Goal: Navigation & Orientation: Find specific page/section

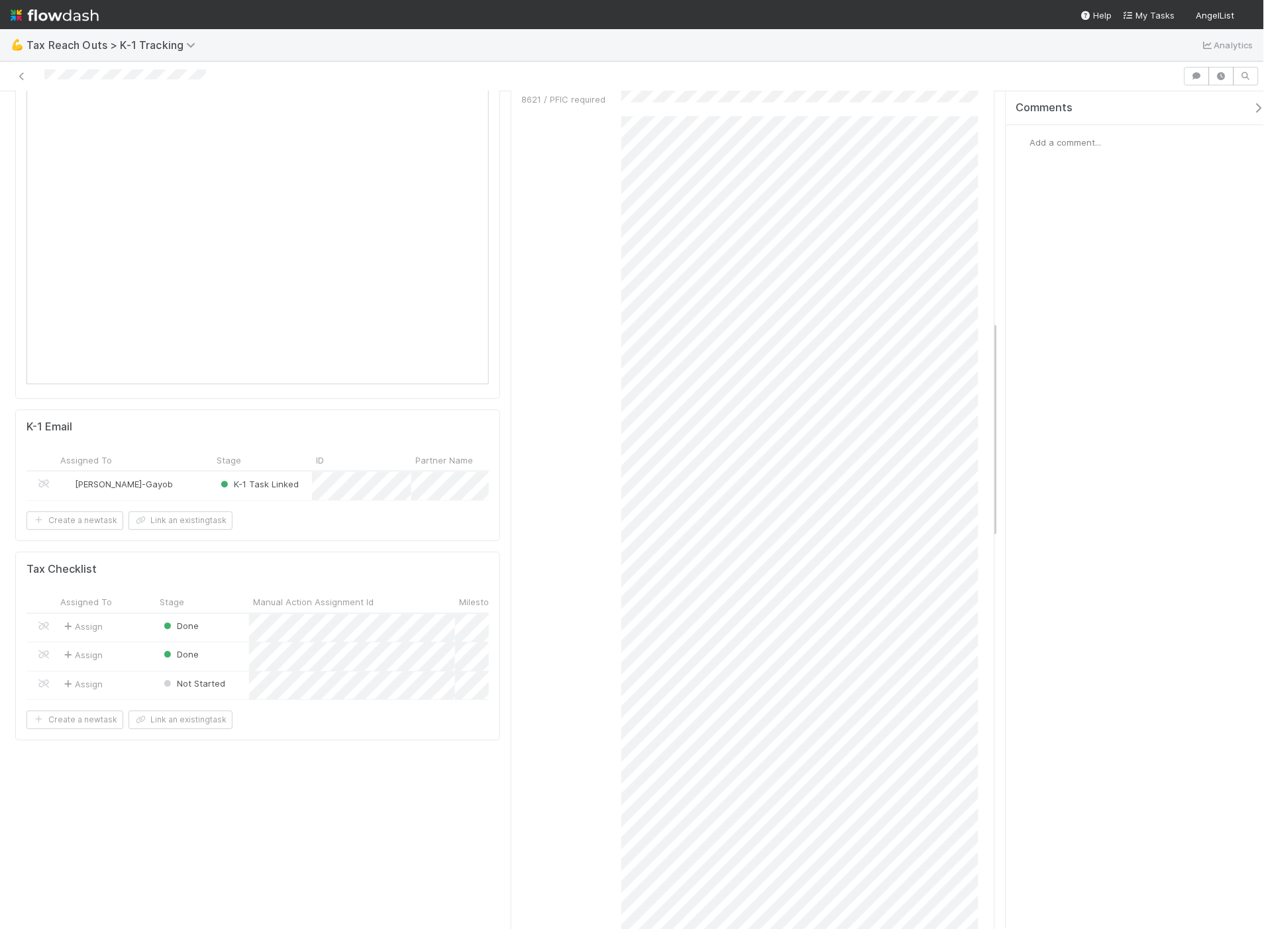
scroll to position [883, 0]
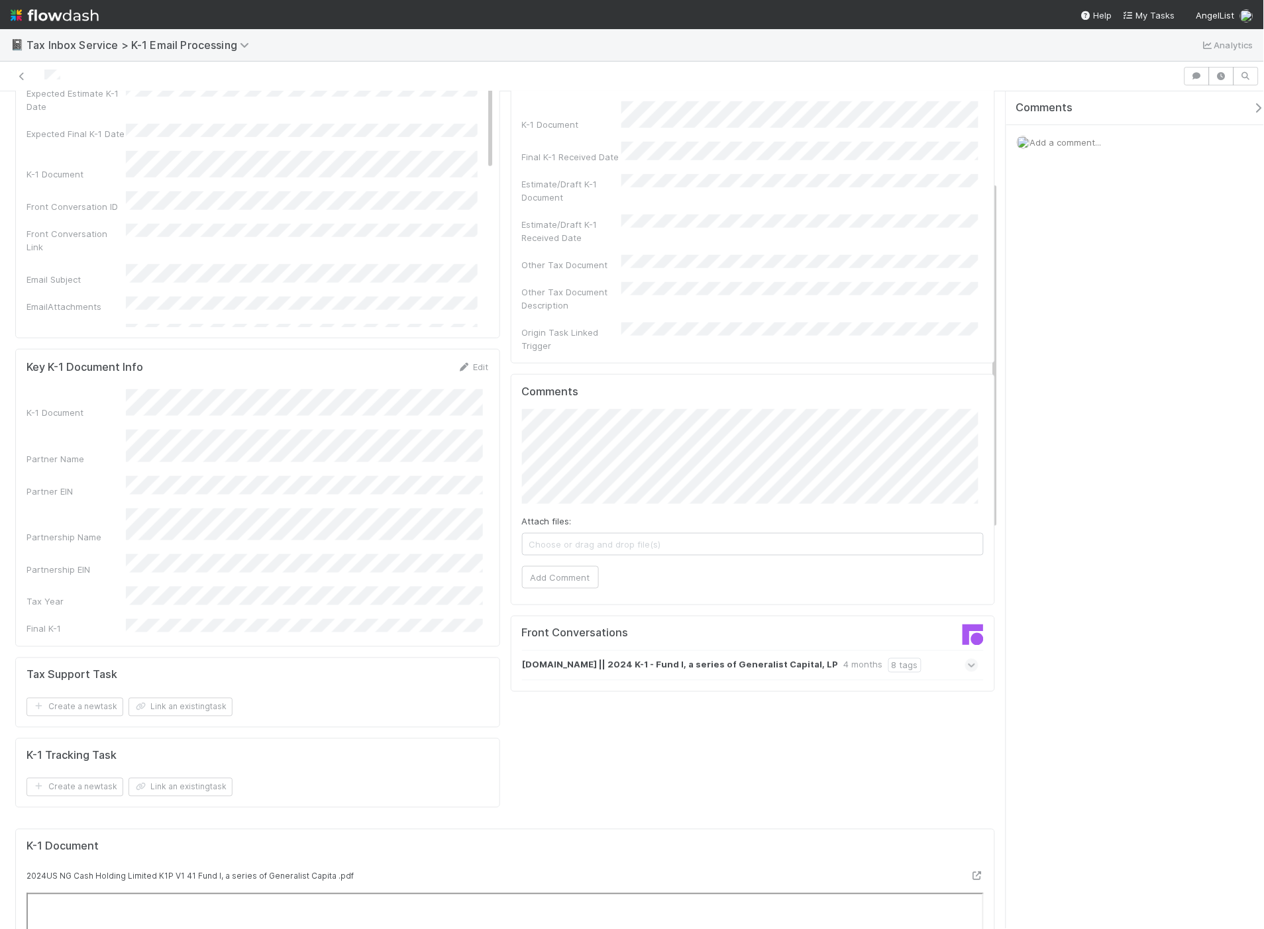
scroll to position [441, 0]
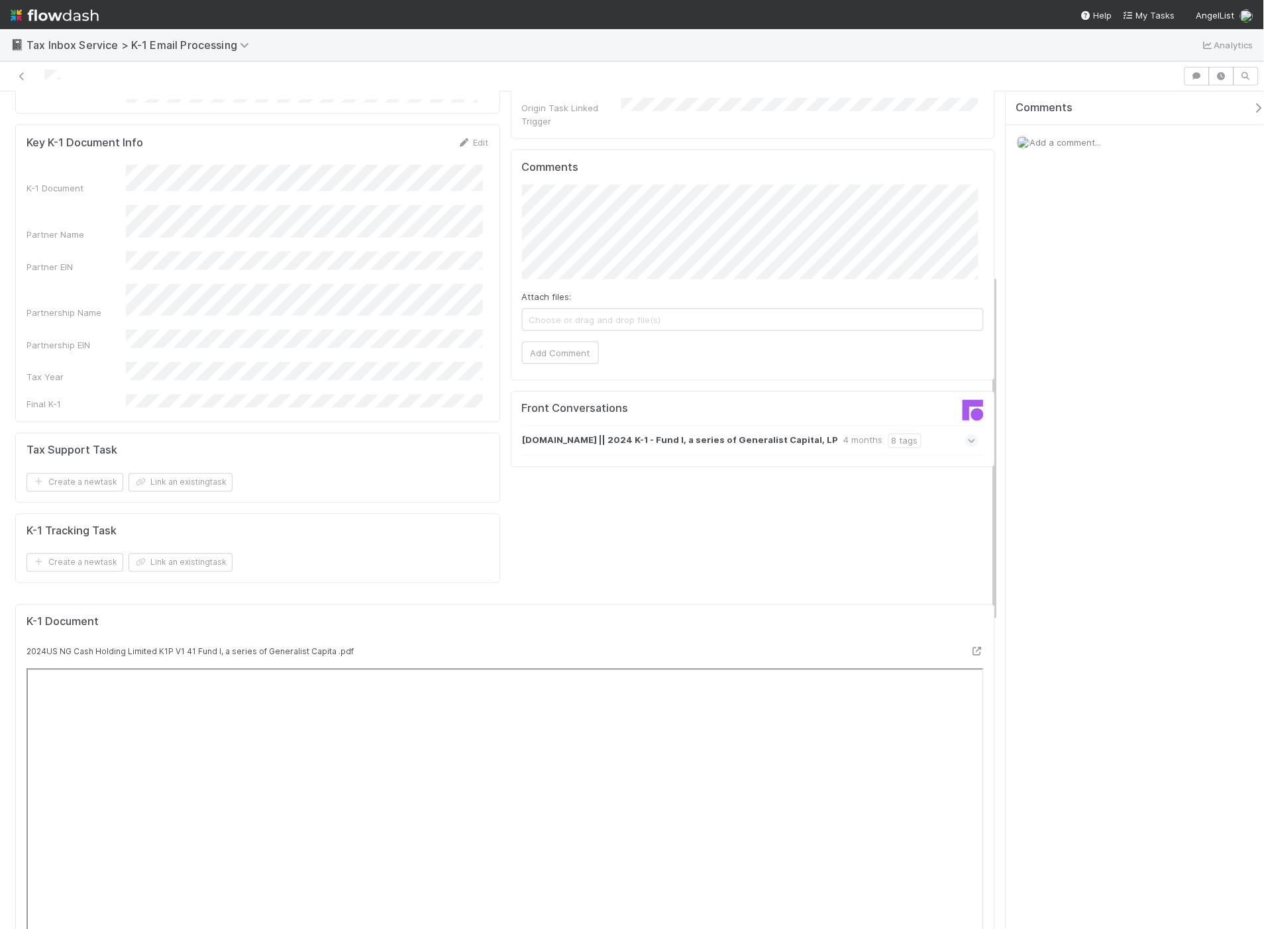
click at [965, 435] on span at bounding box center [971, 441] width 13 height 13
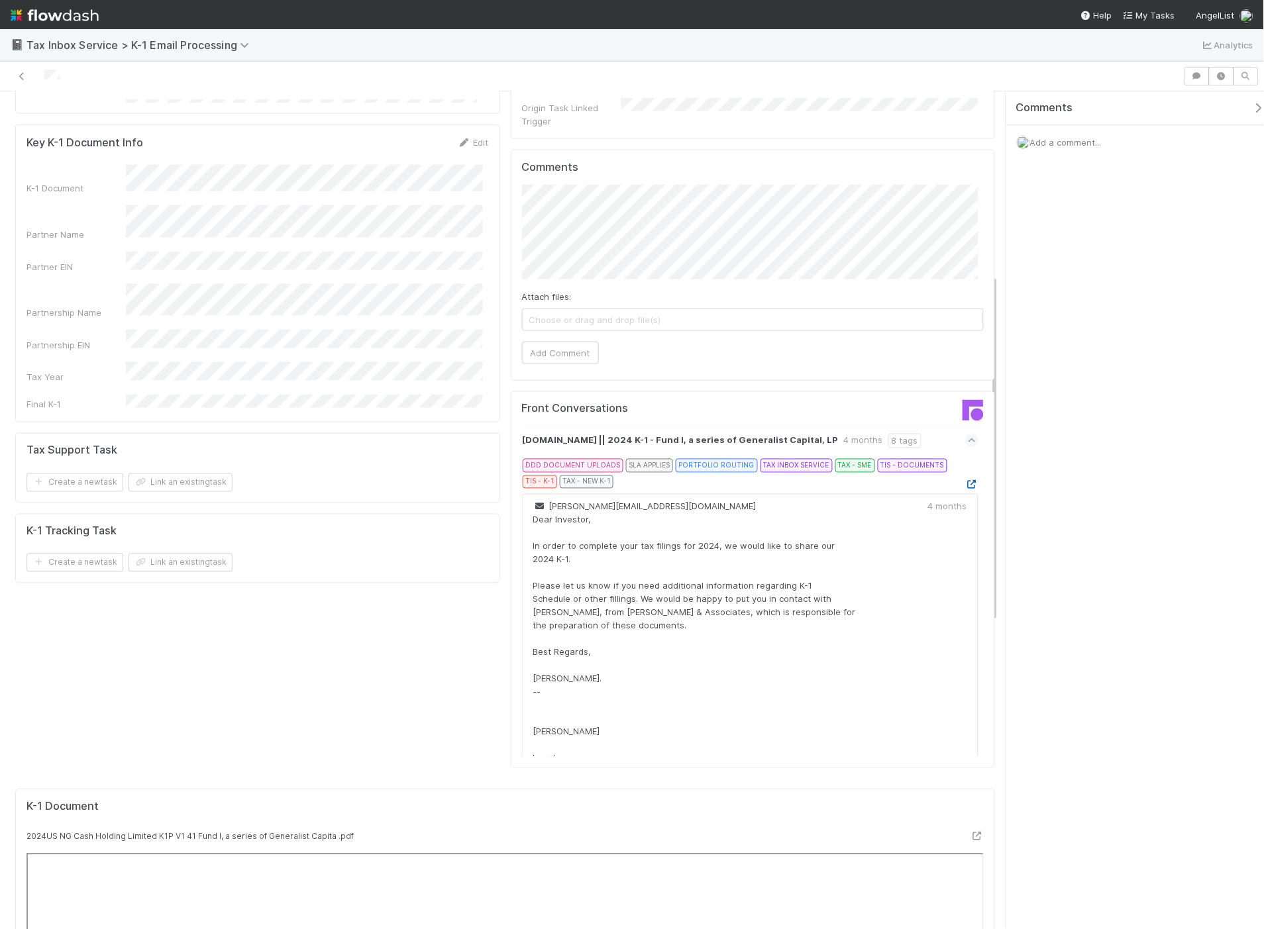
click at [965, 481] on icon at bounding box center [971, 485] width 13 height 9
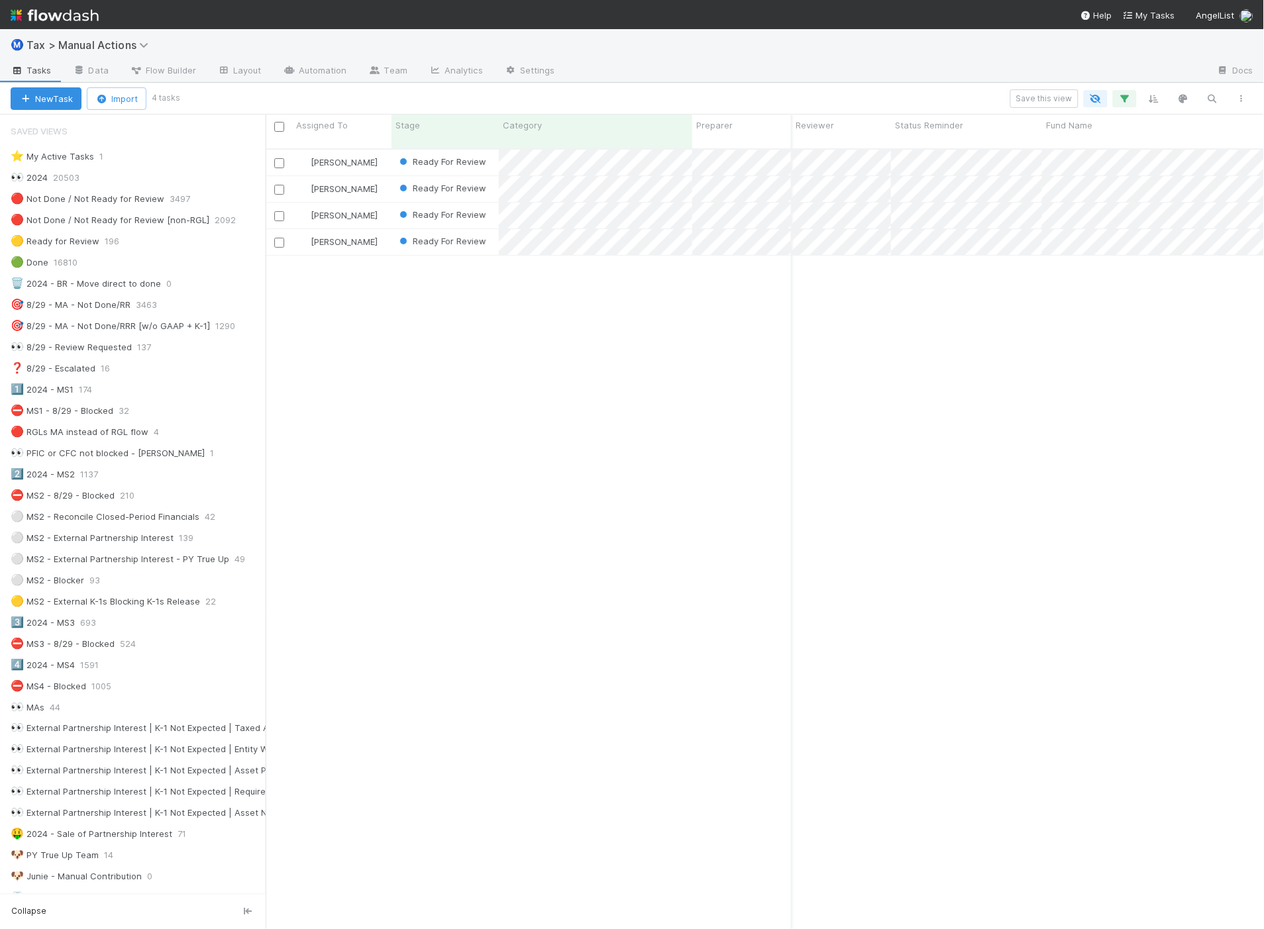
scroll to position [780, 988]
